Goal: Use online tool/utility: Utilize a website feature to perform a specific function

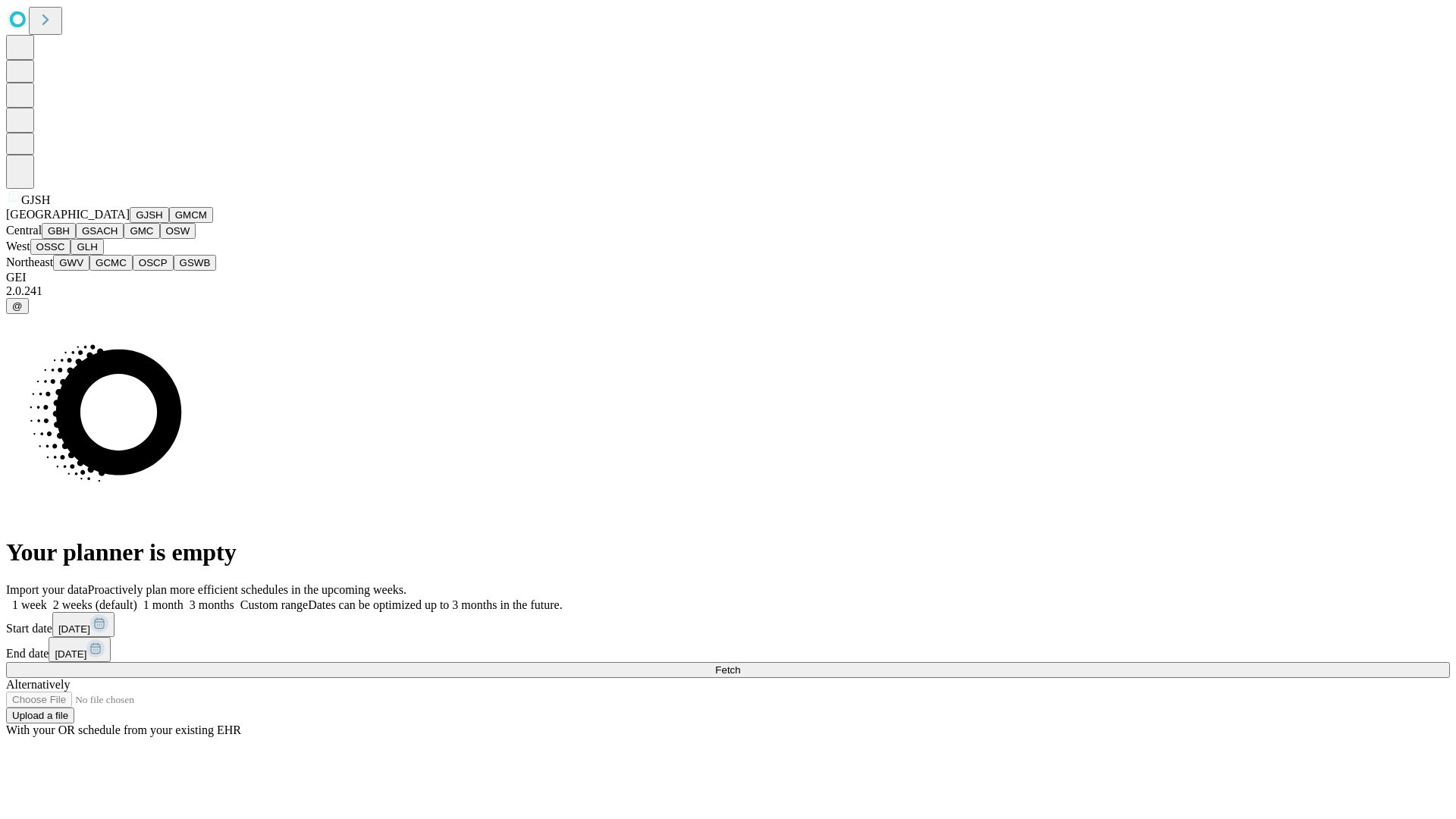
click at [130, 223] on button "GJSH" at bounding box center [149, 215] width 39 height 16
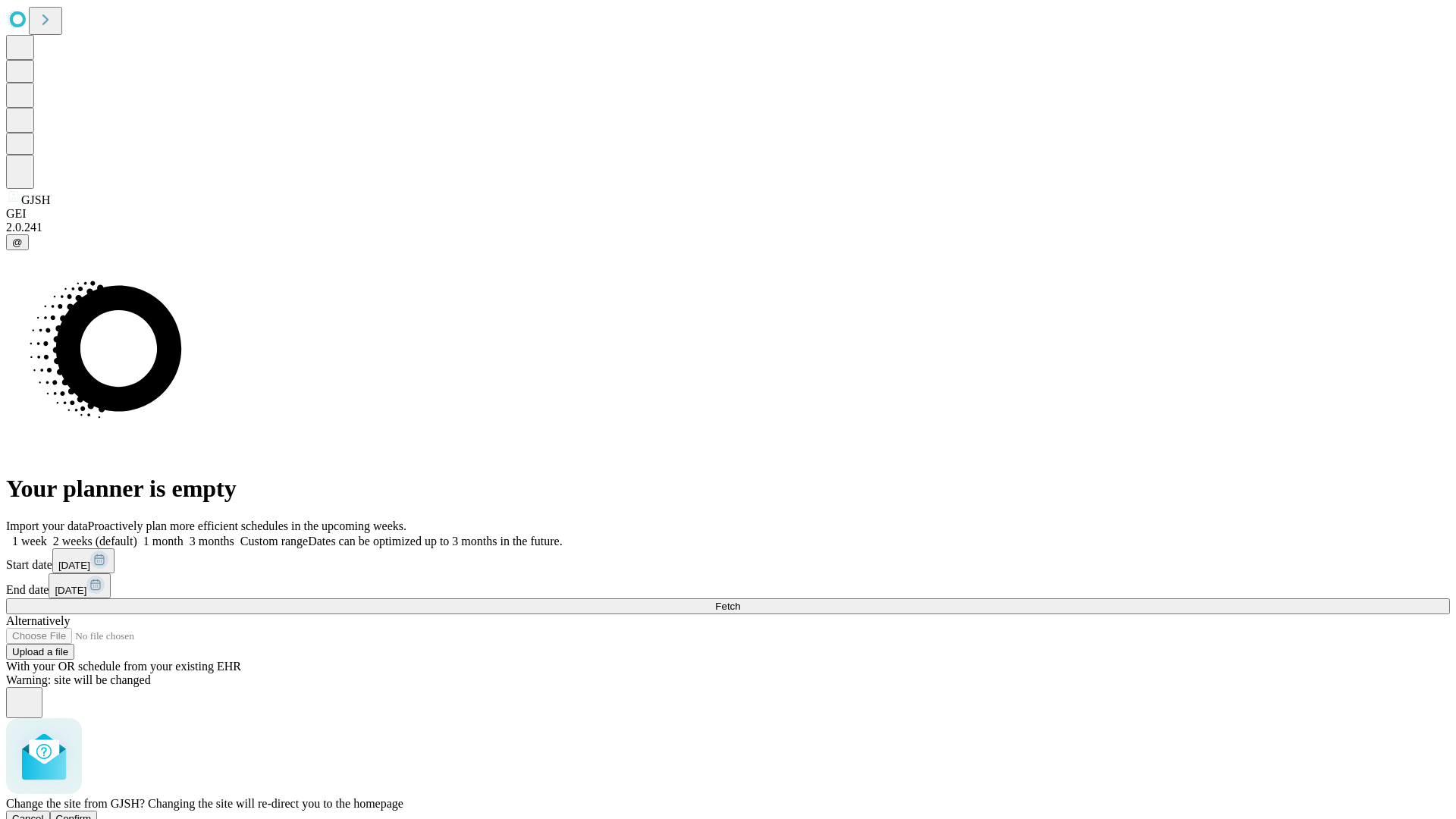
click at [91, 813] on span "Confirm" at bounding box center [74, 818] width 36 height 12
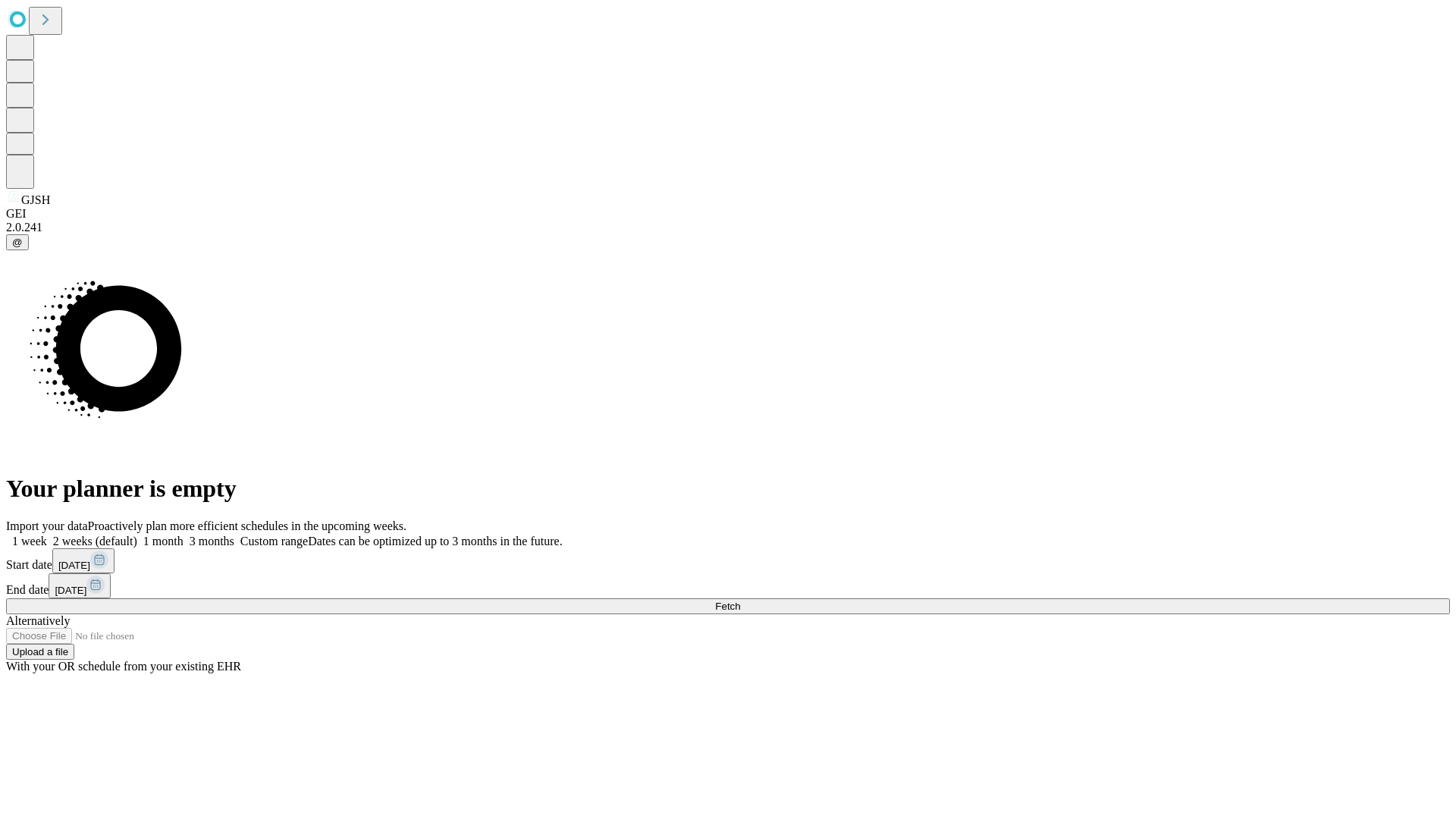
click at [138, 535] on label "2 weeks (default)" at bounding box center [92, 541] width 91 height 13
click at [740, 600] on span "Fetch" at bounding box center [727, 606] width 25 height 12
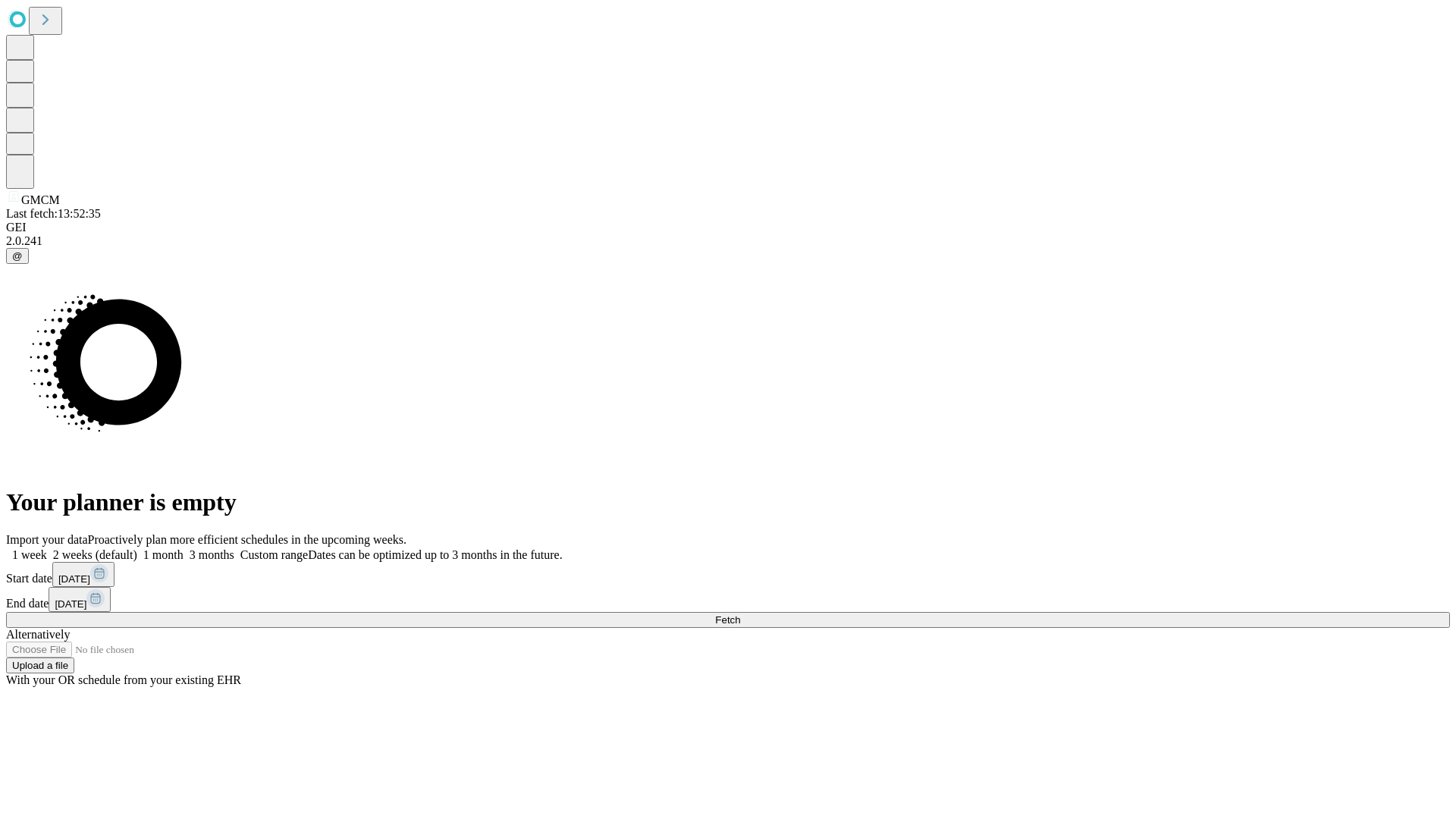
click at [138, 548] on label "2 weeks (default)" at bounding box center [92, 554] width 91 height 13
click at [740, 615] on span "Fetch" at bounding box center [727, 620] width 25 height 12
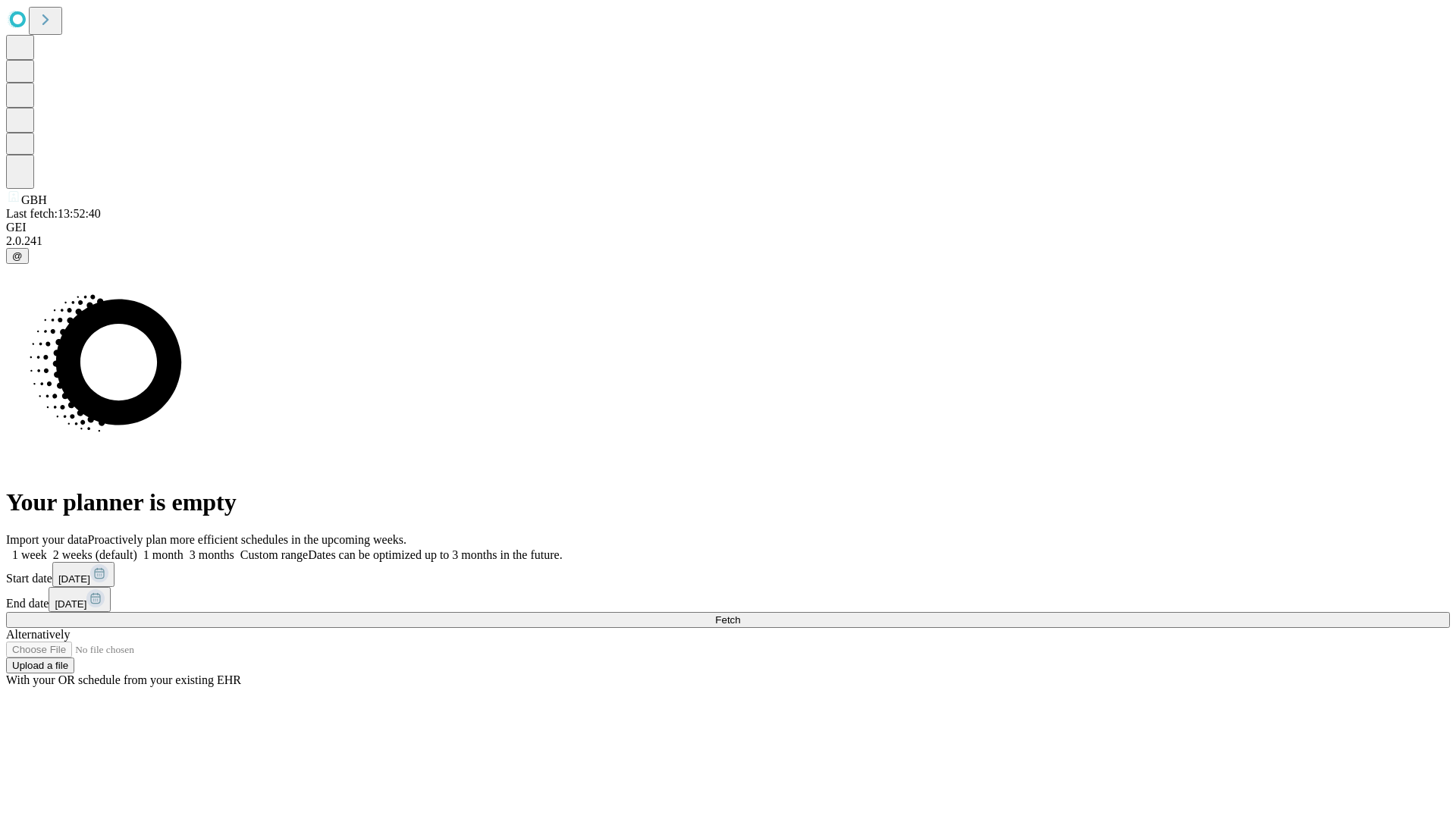
click at [138, 548] on label "2 weeks (default)" at bounding box center [92, 554] width 91 height 13
click at [740, 615] on span "Fetch" at bounding box center [727, 620] width 25 height 12
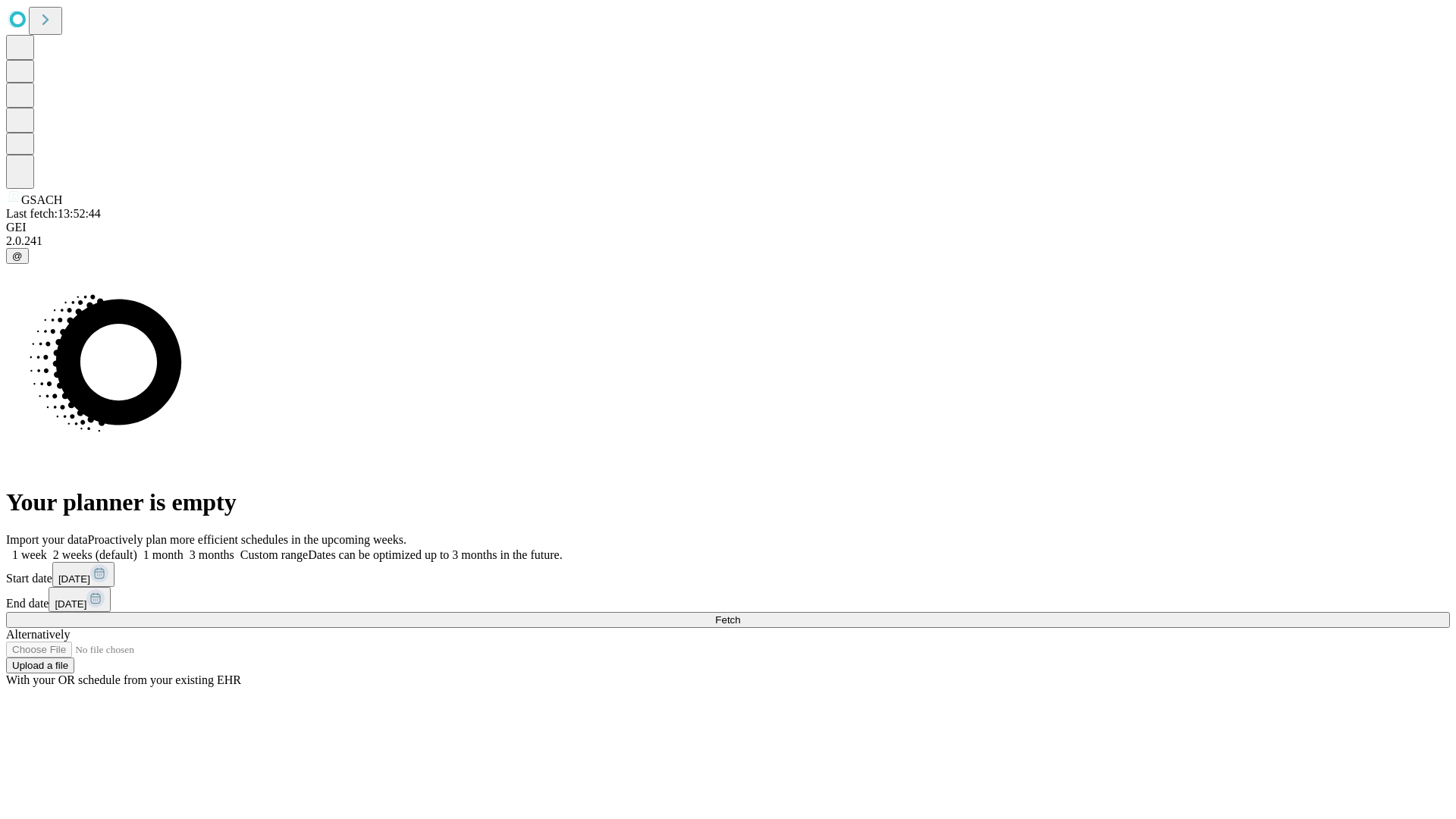
click at [740, 615] on span "Fetch" at bounding box center [727, 620] width 25 height 12
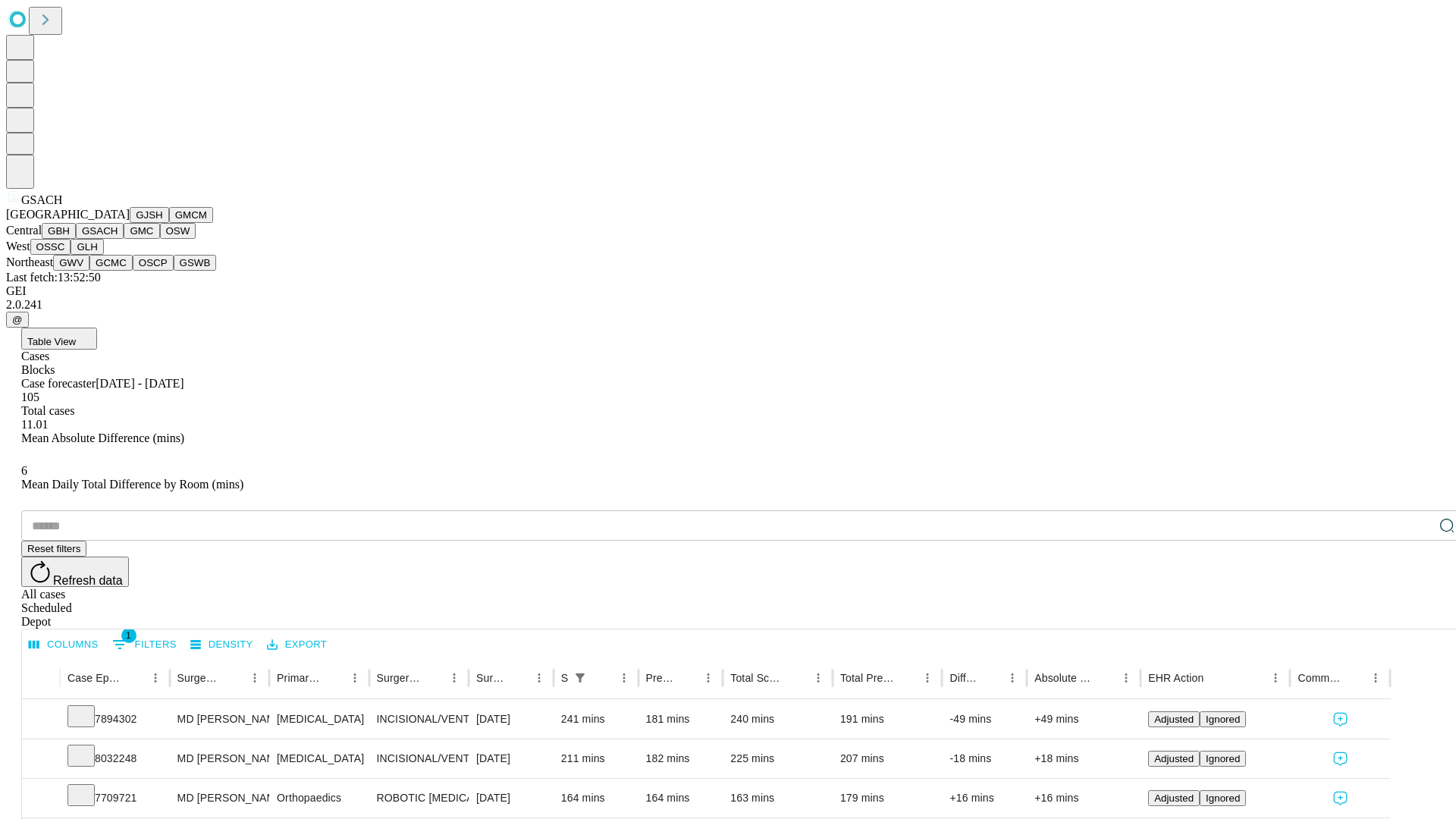
click at [123, 239] on button "GMC" at bounding box center [141, 231] width 36 height 16
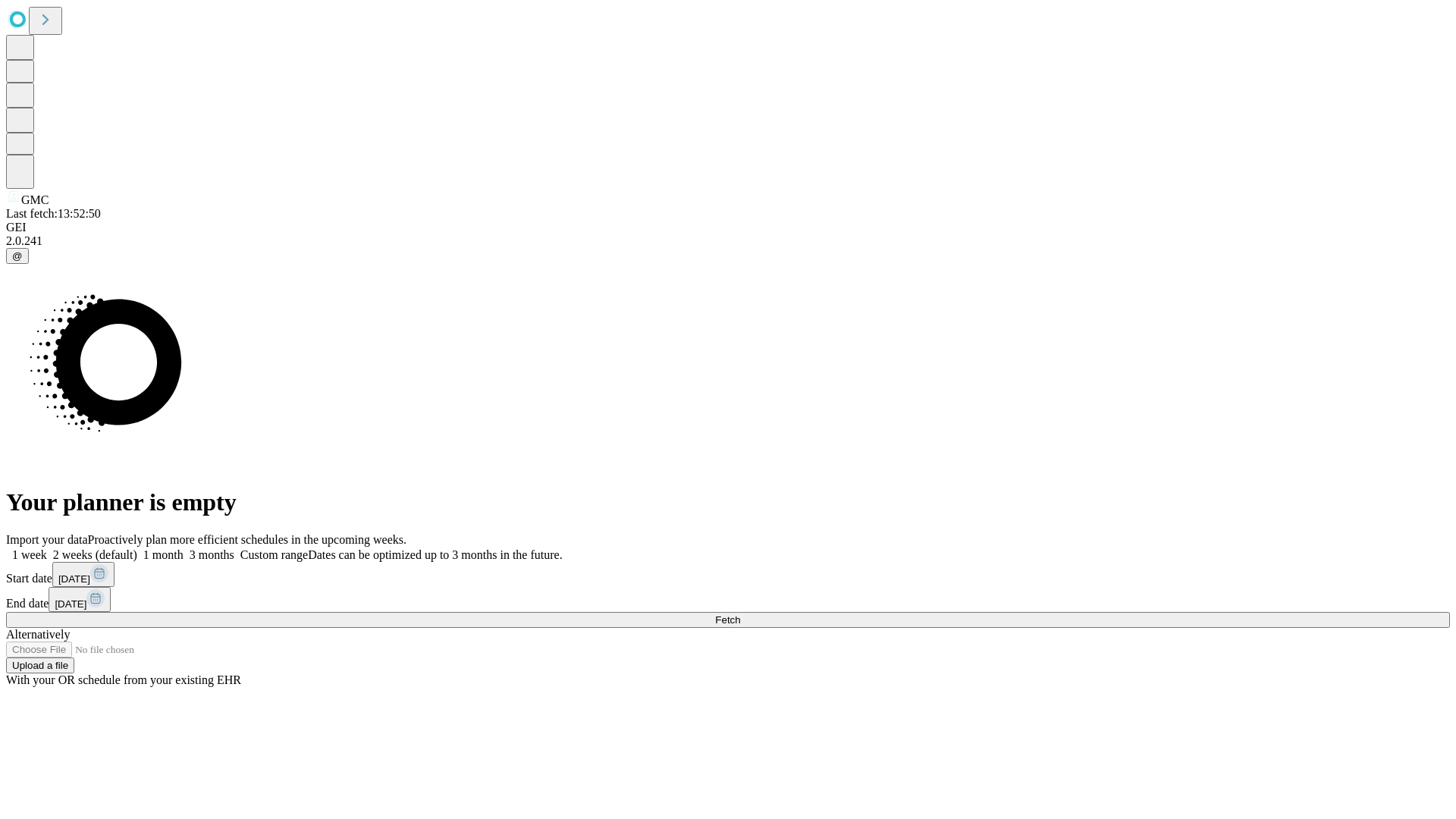
click at [138, 548] on label "2 weeks (default)" at bounding box center [92, 554] width 91 height 13
click at [740, 615] on span "Fetch" at bounding box center [727, 620] width 25 height 12
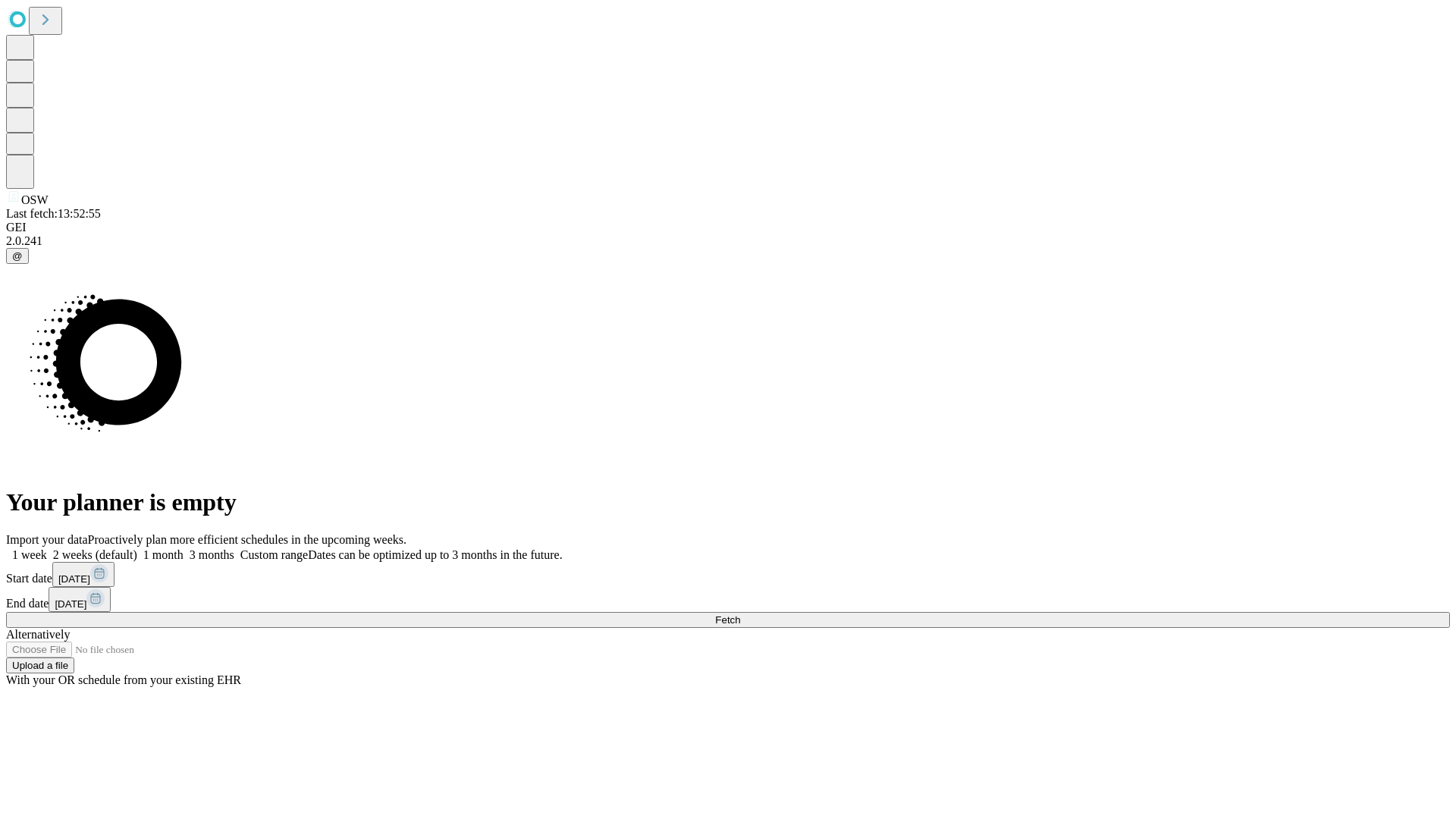
click at [138, 548] on label "2 weeks (default)" at bounding box center [92, 554] width 91 height 13
click at [740, 615] on span "Fetch" at bounding box center [727, 620] width 25 height 12
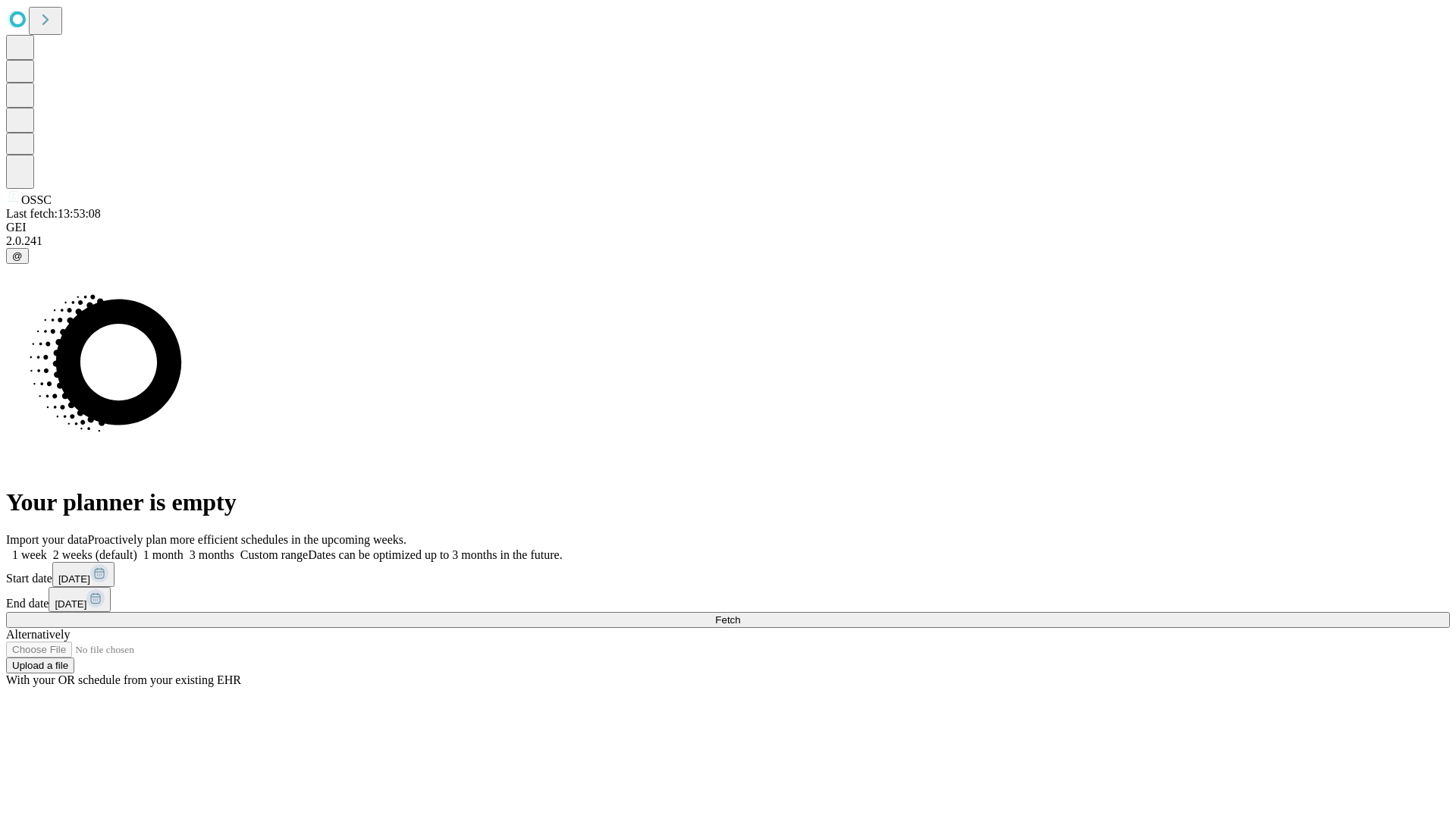
click at [138, 548] on label "2 weeks (default)" at bounding box center [92, 554] width 91 height 13
click at [740, 615] on span "Fetch" at bounding box center [727, 620] width 25 height 12
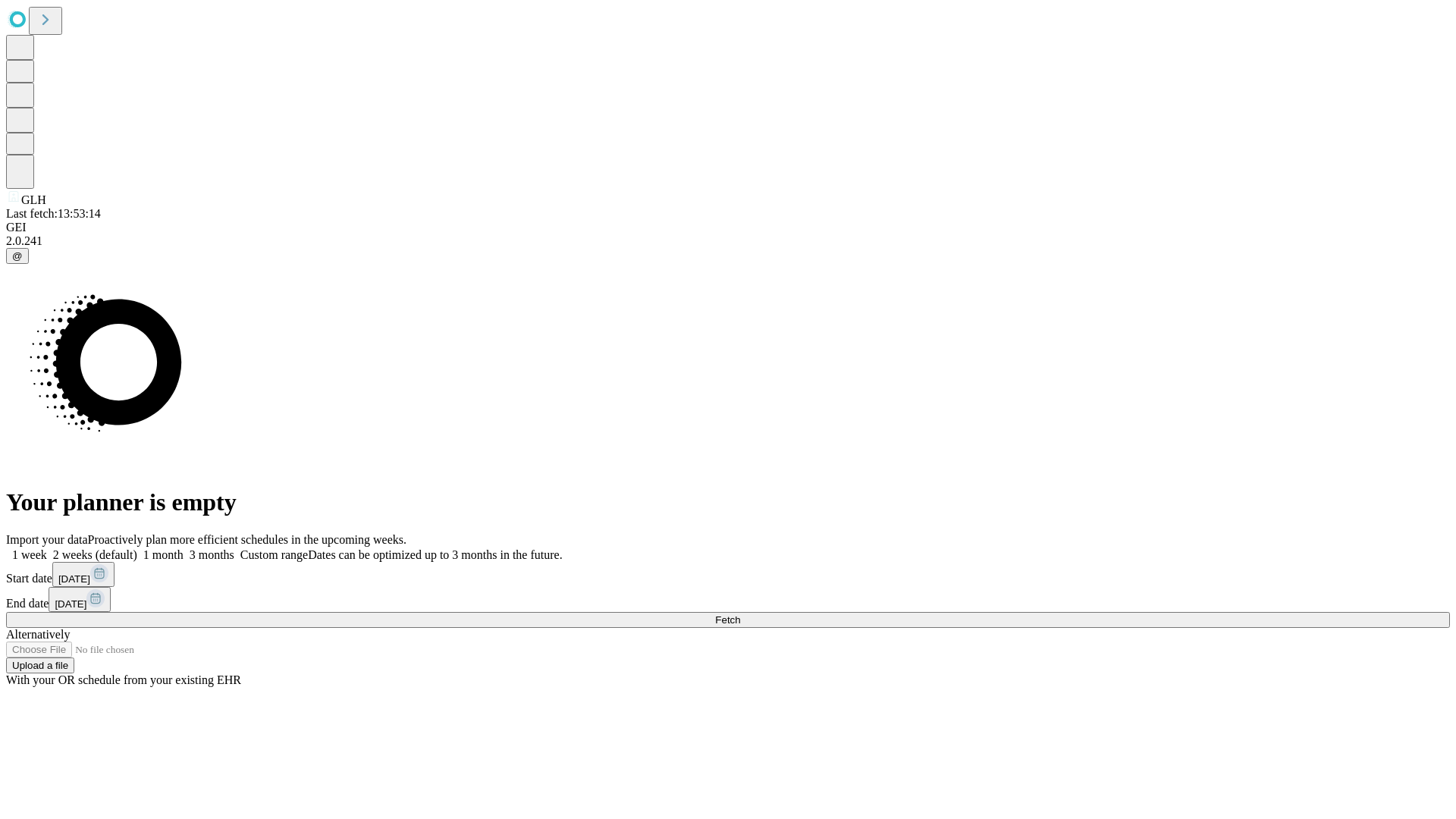
click at [138, 548] on label "2 weeks (default)" at bounding box center [92, 554] width 91 height 13
click at [740, 615] on span "Fetch" at bounding box center [727, 620] width 25 height 12
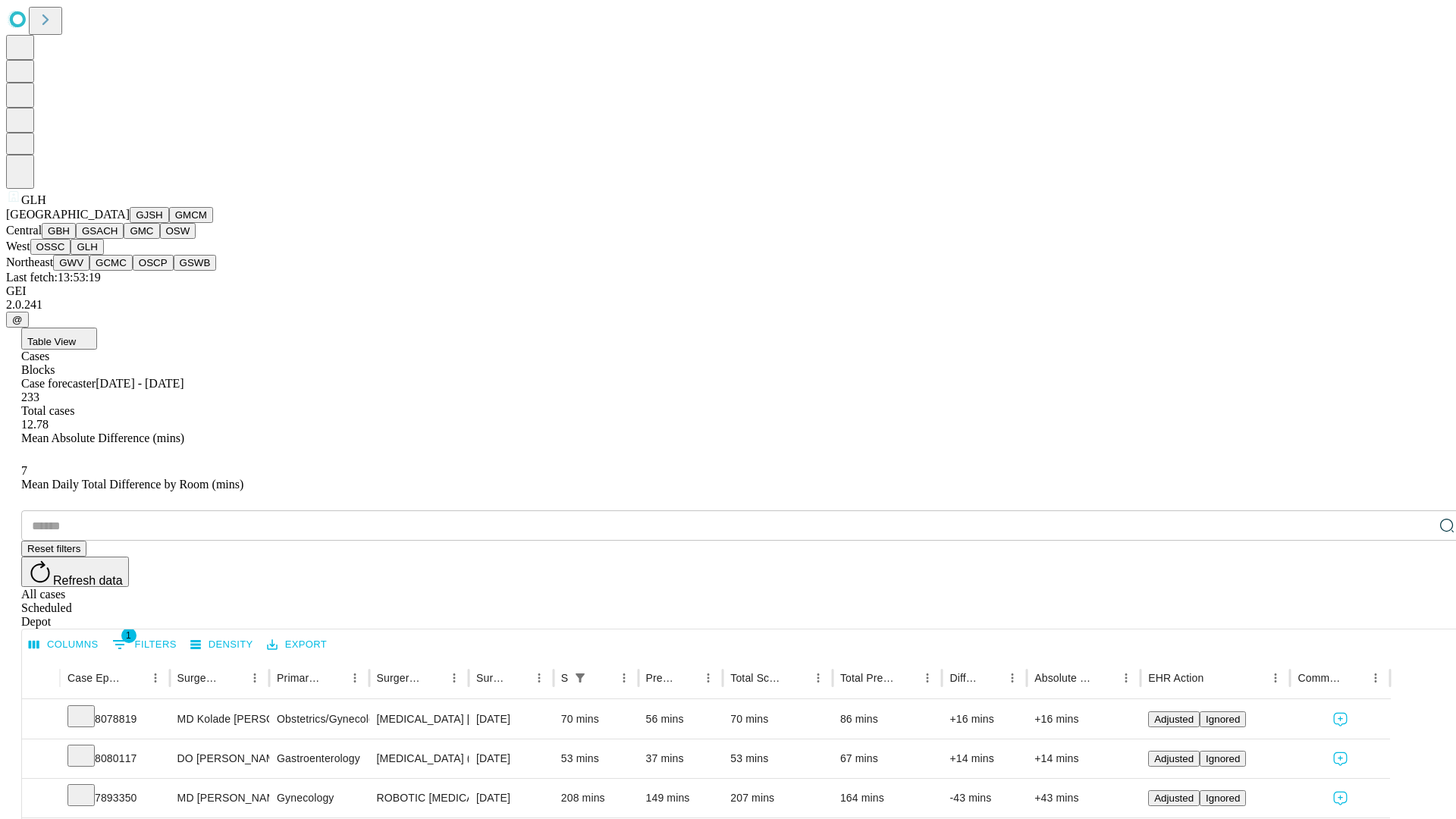
click at [90, 271] on button "GWV" at bounding box center [71, 263] width 36 height 16
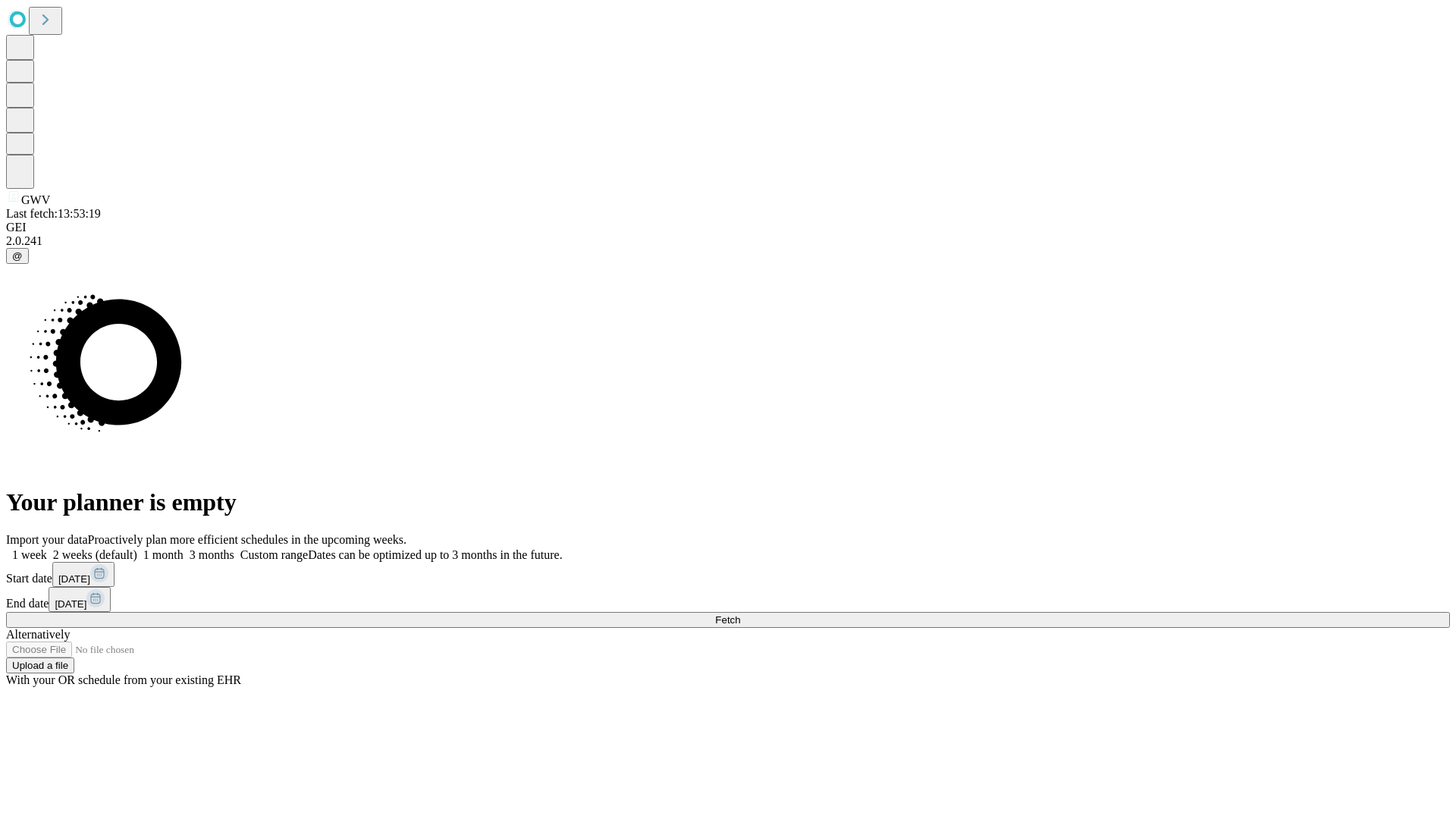
click at [138, 548] on label "2 weeks (default)" at bounding box center [92, 554] width 91 height 13
click at [740, 615] on span "Fetch" at bounding box center [727, 620] width 25 height 12
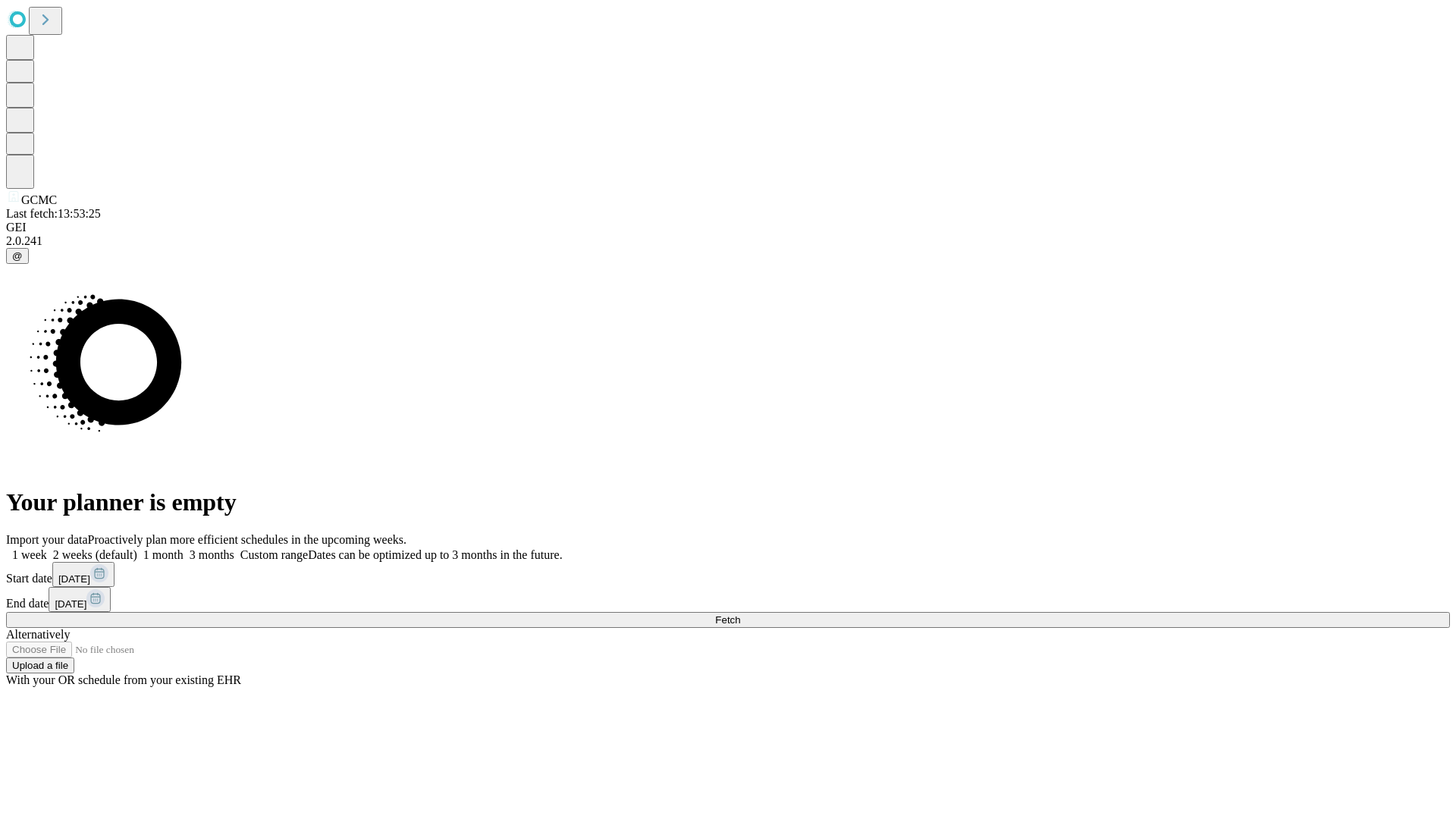
click at [138, 548] on label "2 weeks (default)" at bounding box center [92, 554] width 91 height 13
click at [740, 615] on span "Fetch" at bounding box center [727, 620] width 25 height 12
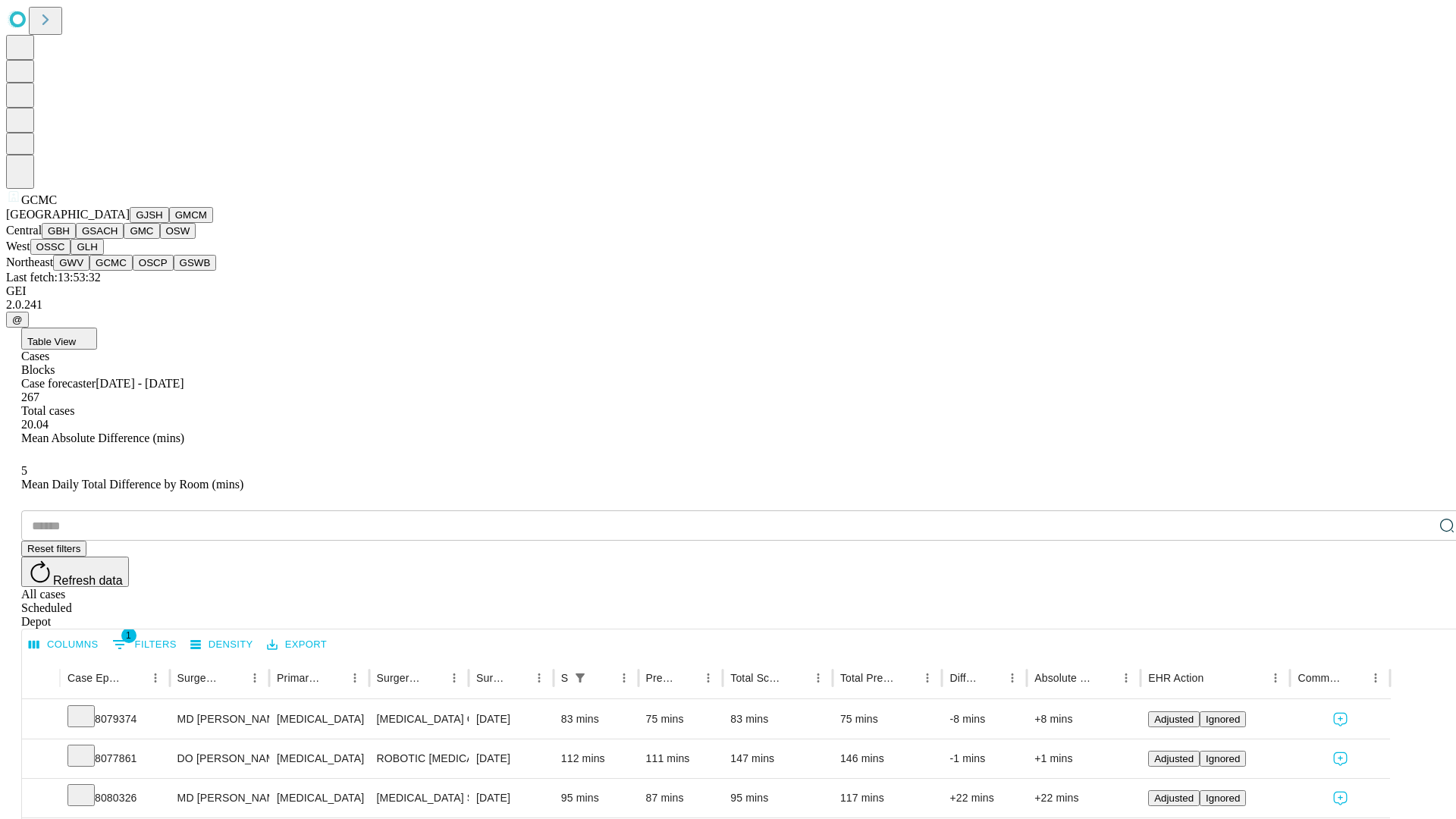
click at [132, 271] on button "OSCP" at bounding box center [153, 263] width 41 height 16
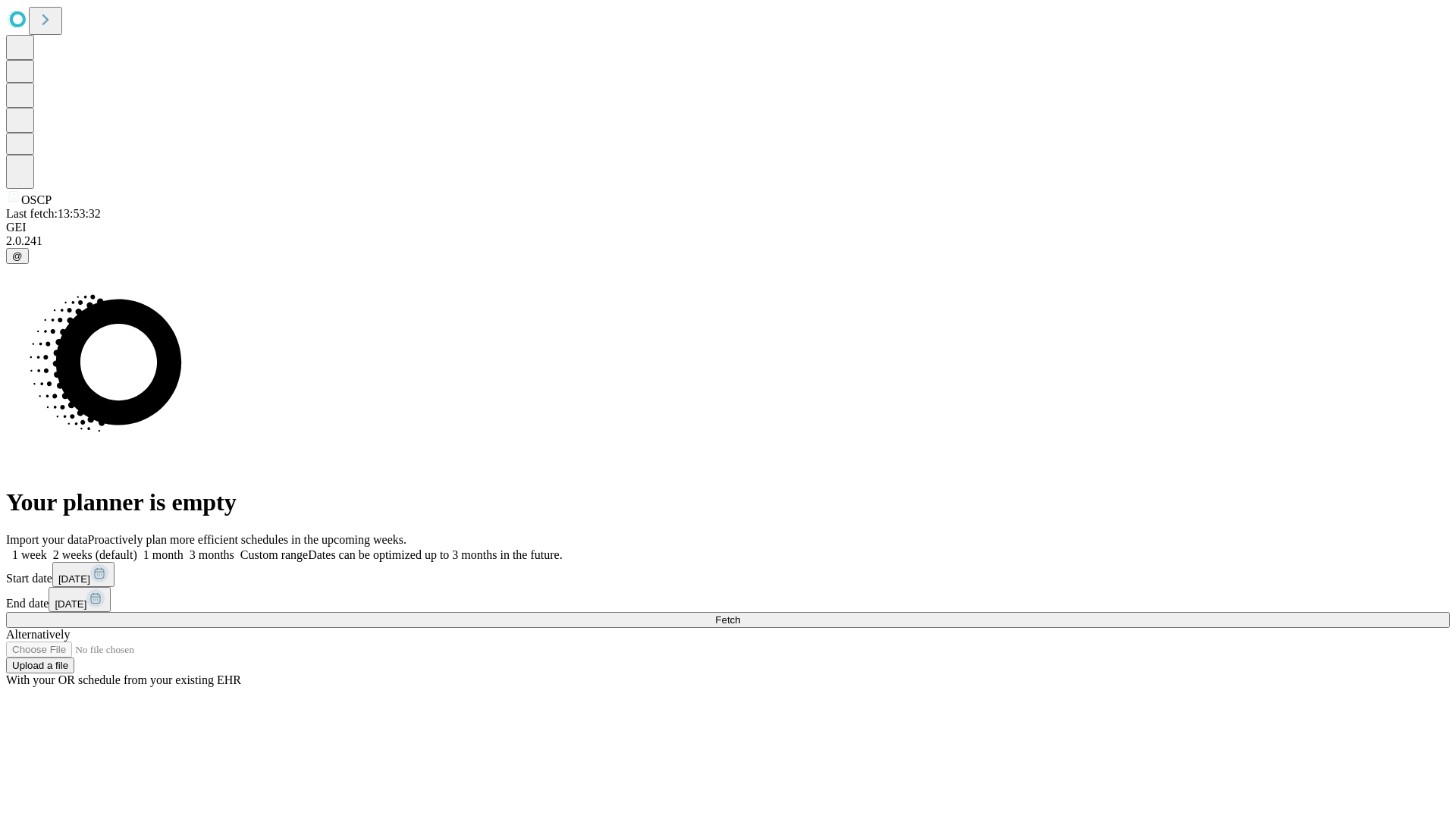
click at [740, 615] on span "Fetch" at bounding box center [727, 620] width 25 height 12
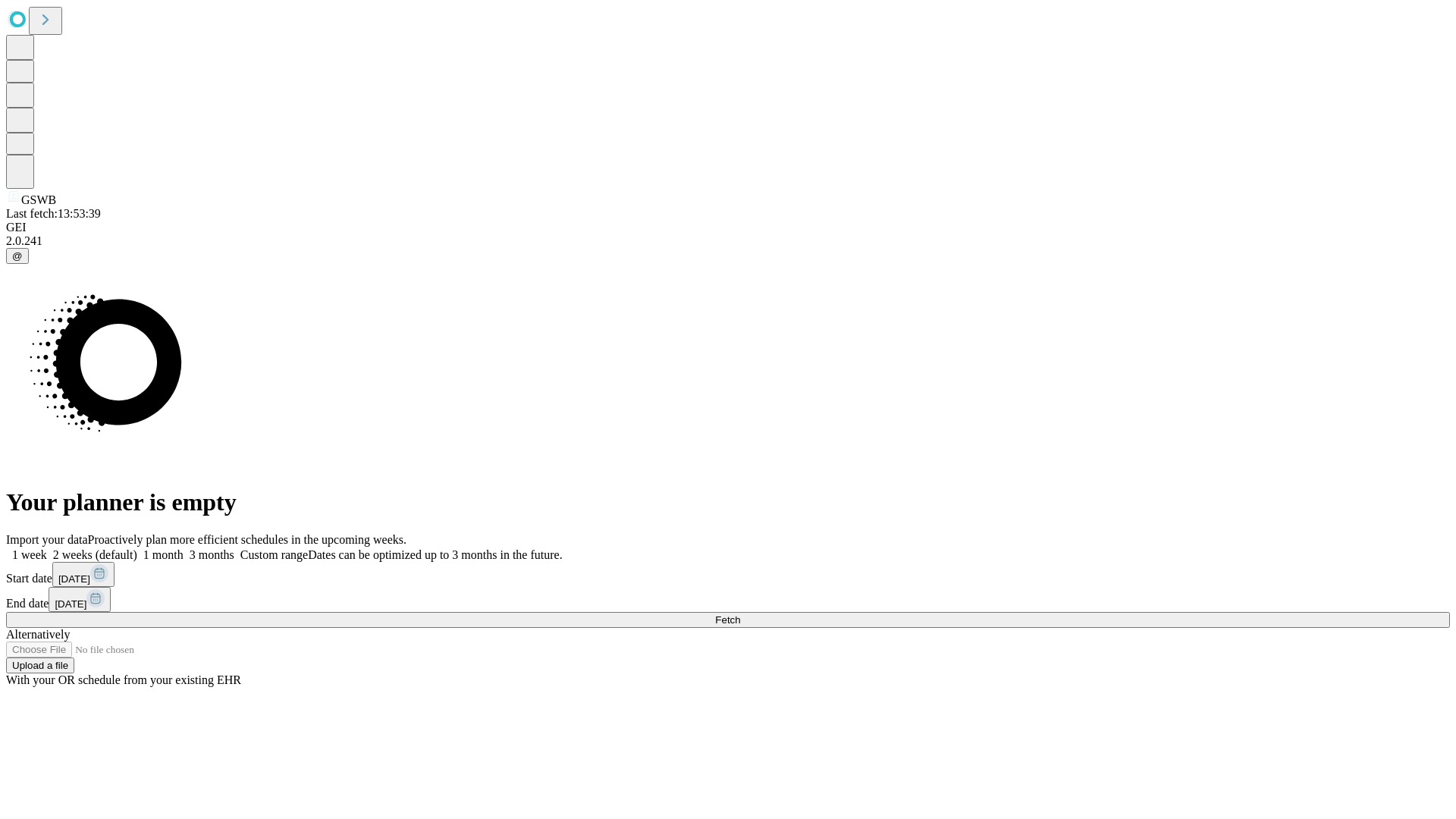
click at [740, 615] on span "Fetch" at bounding box center [727, 620] width 25 height 12
